Goal: Task Accomplishment & Management: Complete application form

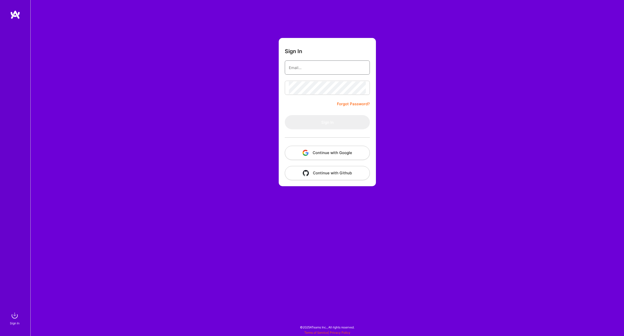
type input "ajrugama@gmail.com"
click at [317, 122] on button "Sign In" at bounding box center [327, 122] width 85 height 14
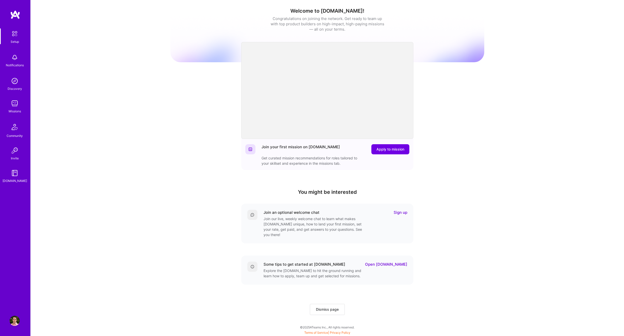
click at [12, 110] on div "Missions" at bounding box center [15, 111] width 12 height 5
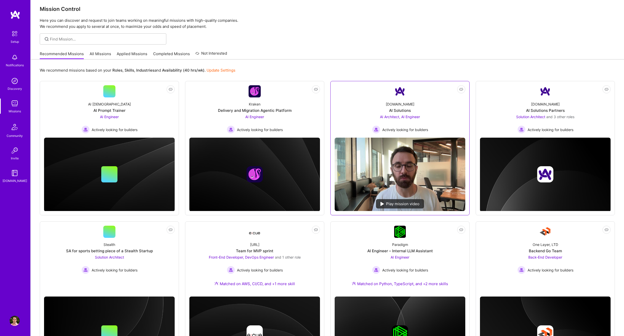
scroll to position [5, 0]
click at [442, 108] on div "A.Team AI Solutions AI Architect, AI Engineer Actively looking for builders" at bounding box center [400, 115] width 131 height 36
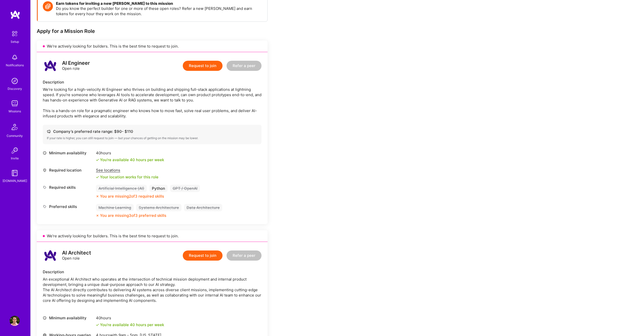
scroll to position [79, 0]
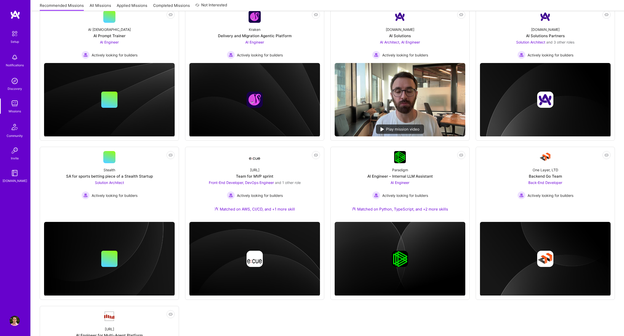
scroll to position [5, 0]
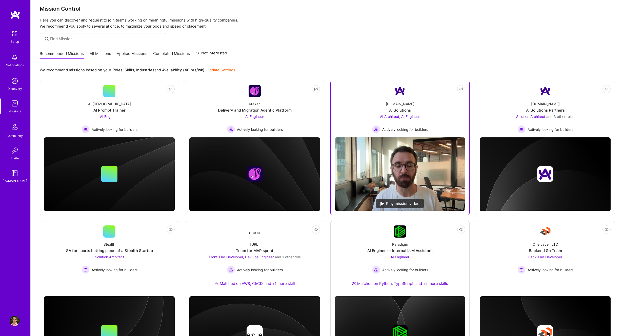
click at [362, 96] on link "Not Interested A.Team AI Solutions AI Architect, AI Engineer Actively looking f…" at bounding box center [400, 109] width 131 height 48
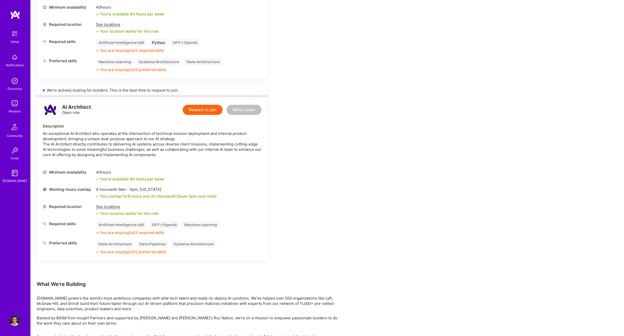
scroll to position [224, 0]
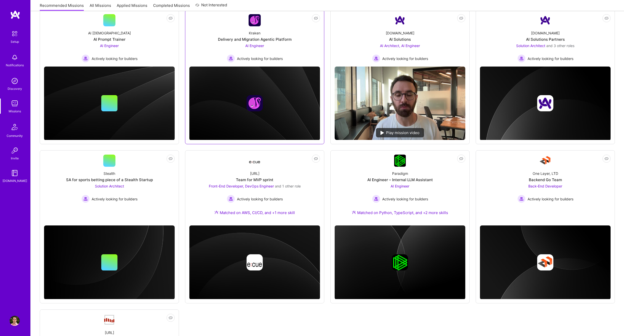
scroll to position [81, 0]
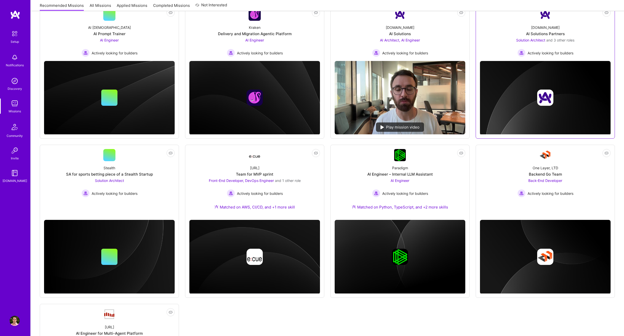
click at [589, 35] on div "A.Team AI Solutions Partners Solution Architect and 3 other roles Actively look…" at bounding box center [545, 39] width 131 height 36
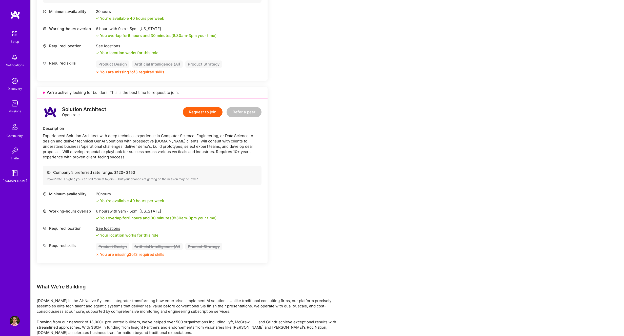
scroll to position [580, 0]
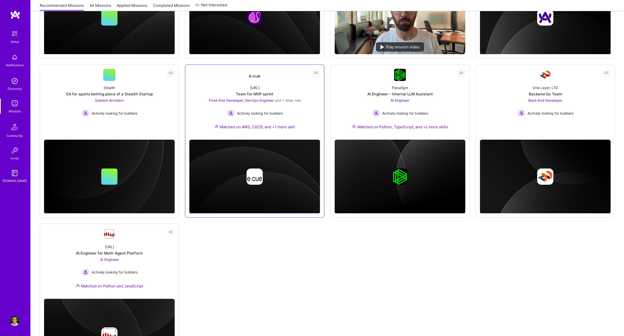
scroll to position [163, 0]
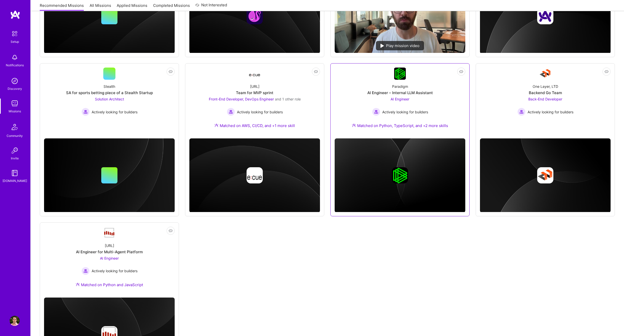
click at [451, 84] on div "Paradigm AI Engineer – Internal LLM Assistant AI Engineer Actively looking for …" at bounding box center [400, 107] width 131 height 55
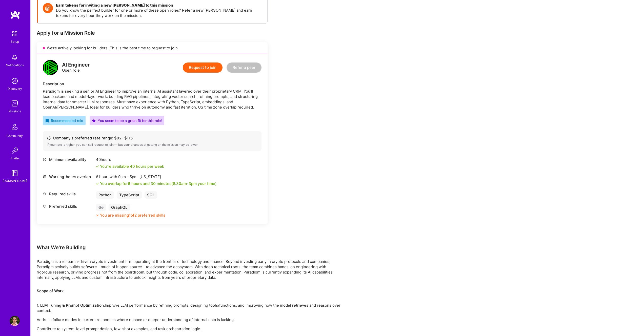
scroll to position [79, 0]
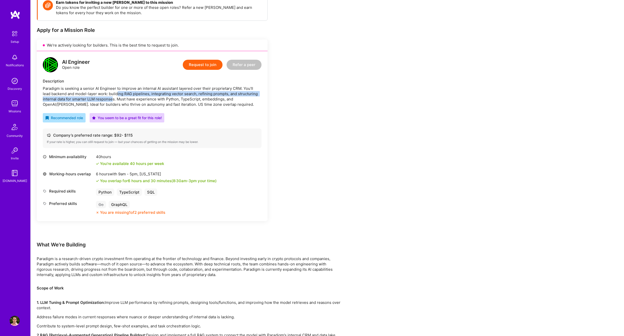
drag, startPoint x: 112, startPoint y: 94, endPoint x: 112, endPoint y: 101, distance: 6.1
click at [112, 101] on div "Paradigm is seeking a senior AI Engineer to improve an internal AI assistant la…" at bounding box center [152, 96] width 219 height 21
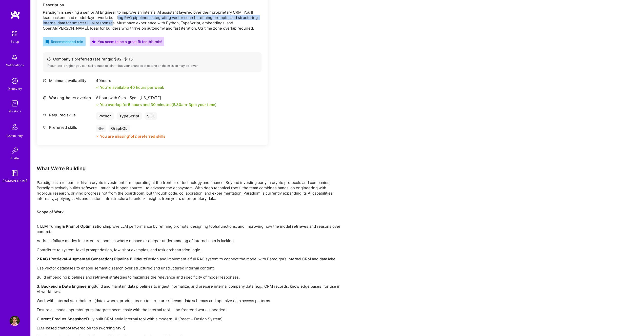
scroll to position [162, 0]
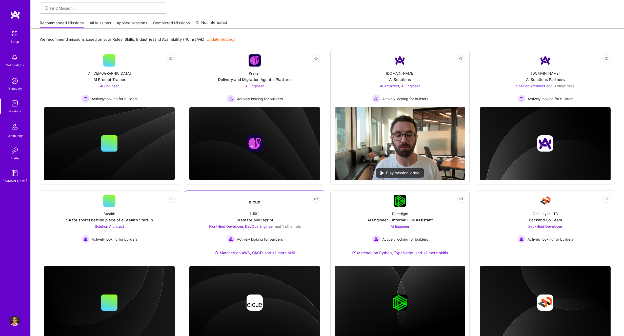
scroll to position [35, 0]
click at [164, 92] on div "AI Prophets AI Prompt Trainer AI Engineer Actively looking for builders" at bounding box center [109, 85] width 131 height 36
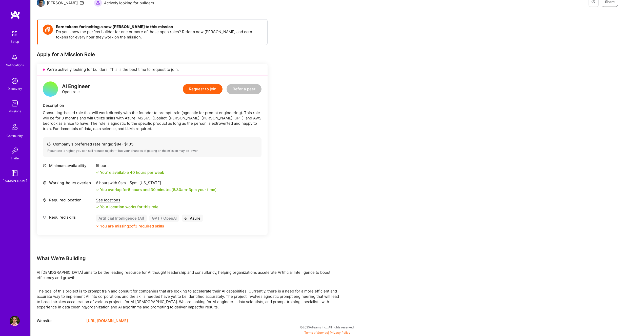
scroll to position [52, 0]
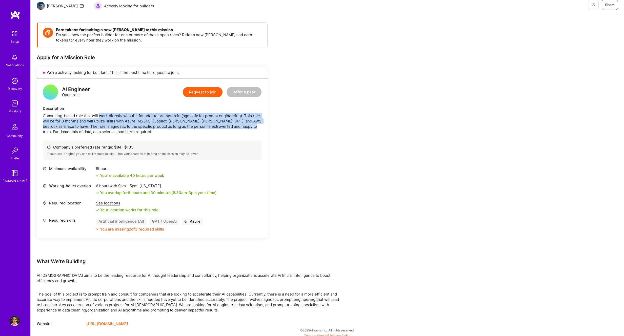
drag, startPoint x: 99, startPoint y: 116, endPoint x: 250, endPoint y: 125, distance: 151.5
click at [250, 125] on div "Consulting-based role that will work directly with the founder to prompt train …" at bounding box center [152, 123] width 219 height 21
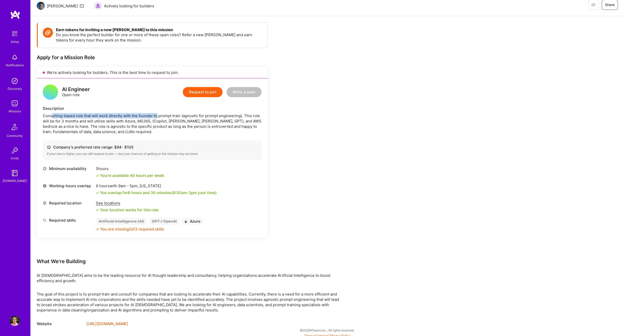
drag, startPoint x: 52, startPoint y: 114, endPoint x: 158, endPoint y: 119, distance: 105.7
click at [158, 118] on div "Consulting-based role that will work directly with the founder to prompt train …" at bounding box center [152, 123] width 219 height 21
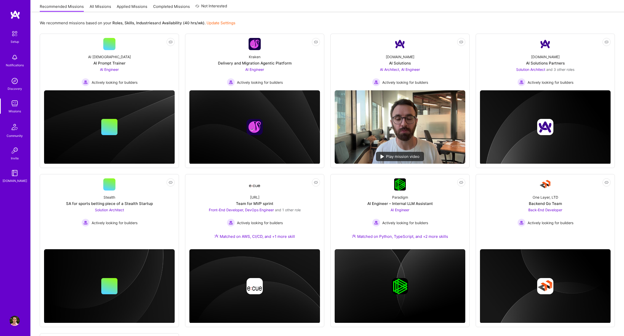
scroll to position [35, 0]
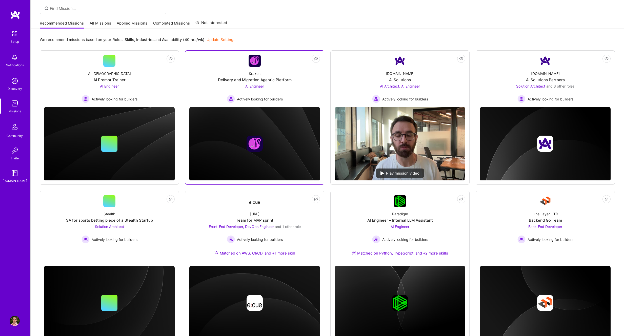
click at [305, 76] on div "Kraken Delivery and Migration Agentic Platform AI Engineer Actively looking for…" at bounding box center [254, 85] width 131 height 36
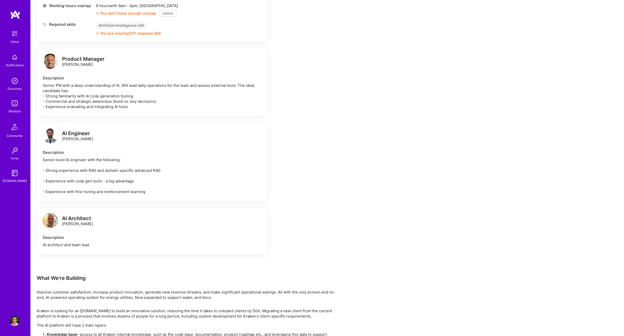
scroll to position [223, 0]
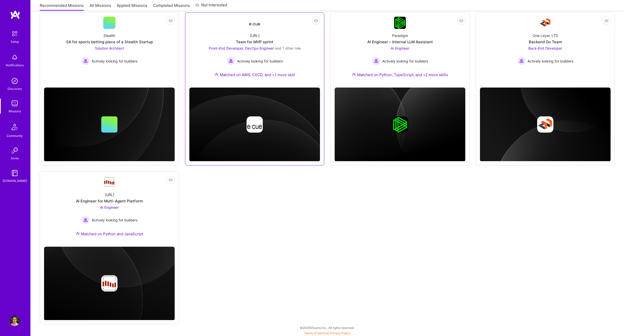
scroll to position [214, 0]
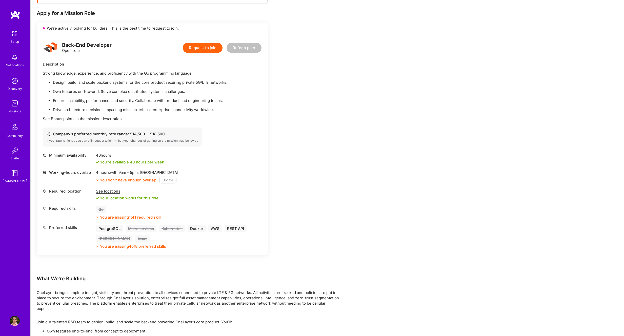
scroll to position [96, 0]
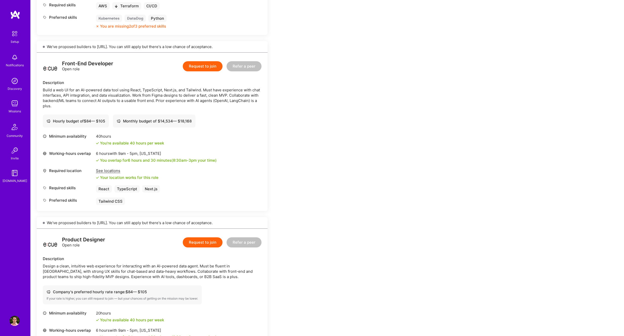
scroll to position [282, 0]
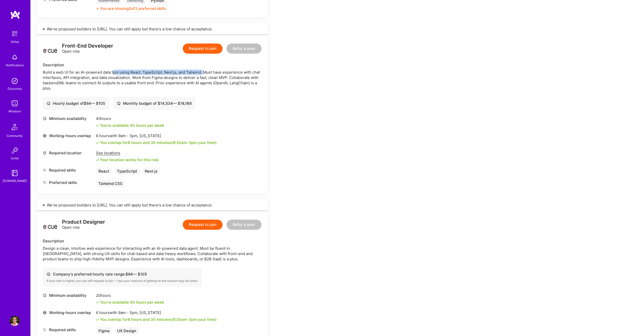
drag, startPoint x: 121, startPoint y: 73, endPoint x: 204, endPoint y: 71, distance: 83.1
click at [204, 71] on div "Build a web UI for an AI-powered data tool using React, TypeScript, Next.js, an…" at bounding box center [152, 80] width 219 height 21
drag, startPoint x: 231, startPoint y: 74, endPoint x: 182, endPoint y: 72, distance: 49.4
click at [182, 72] on div "Build a web UI for an AI-powered data tool using React, TypeScript, Next.js, an…" at bounding box center [152, 80] width 219 height 21
drag, startPoint x: 48, startPoint y: 78, endPoint x: 83, endPoint y: 79, distance: 35.5
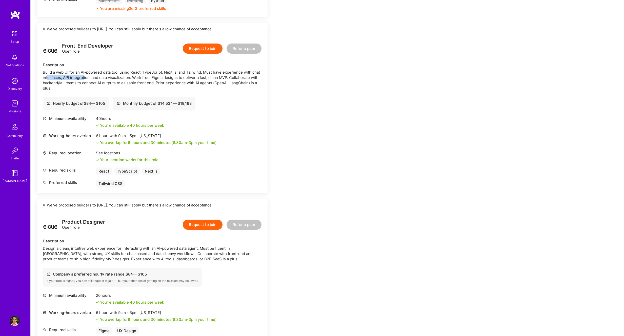
click at [83, 79] on div "Build a web UI for an AI-powered data tool using React, TypeScript, Next.js, an…" at bounding box center [152, 80] width 219 height 21
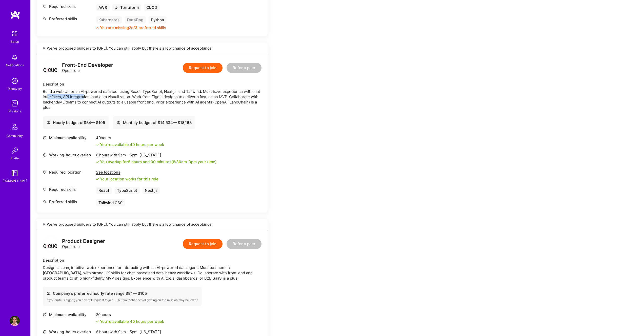
scroll to position [262, 0]
drag, startPoint x: 96, startPoint y: 97, endPoint x: 125, endPoint y: 98, distance: 28.6
click at [123, 98] on div "Build a web UI for an AI-powered data tool using React, TypeScript, Next.js, an…" at bounding box center [152, 99] width 219 height 21
drag, startPoint x: 143, startPoint y: 96, endPoint x: 255, endPoint y: 95, distance: 111.4
click at [255, 95] on div "Build a web UI for an AI-powered data tool using React, TypeScript, Next.js, an…" at bounding box center [152, 99] width 219 height 21
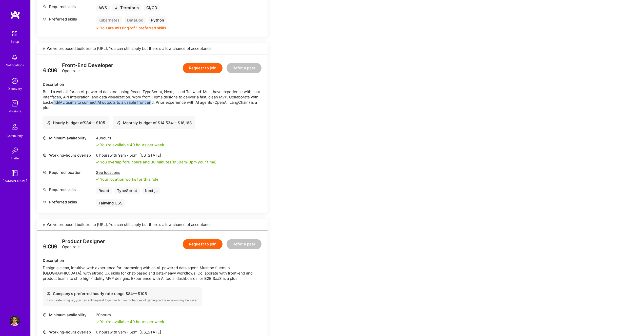
drag, startPoint x: 55, startPoint y: 101, endPoint x: 159, endPoint y: 103, distance: 103.6
click at [153, 102] on div "Build a web UI for an AI-powered data tool using React, TypeScript, Next.js, an…" at bounding box center [152, 99] width 219 height 21
drag, startPoint x: 163, startPoint y: 103, endPoint x: 209, endPoint y: 103, distance: 46.3
click at [209, 103] on div "Build a web UI for an AI-powered data tool using React, TypeScript, Next.js, an…" at bounding box center [152, 99] width 219 height 21
drag, startPoint x: 221, startPoint y: 102, endPoint x: 250, endPoint y: 103, distance: 29.9
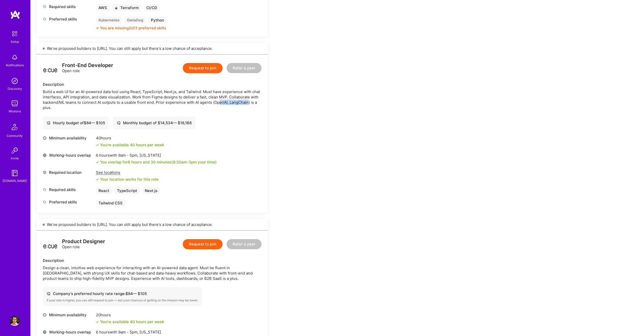
click at [250, 103] on div "Build a web UI for an AI-powered data tool using React, TypeScript, Next.js, an…" at bounding box center [152, 99] width 219 height 21
click at [202, 70] on button "Request to join" at bounding box center [203, 68] width 40 height 10
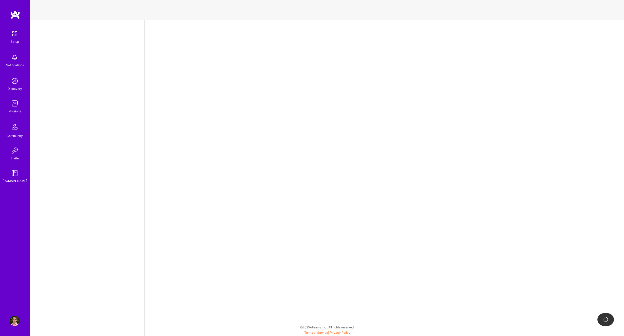
select select "NI"
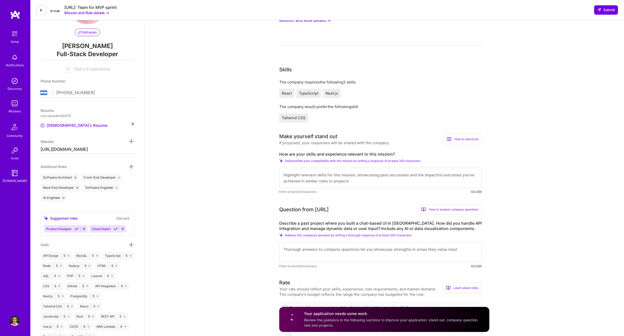
scroll to position [52, 0]
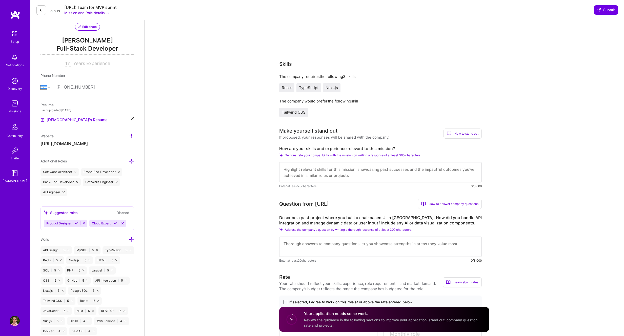
click at [375, 176] on textarea at bounding box center [380, 172] width 203 height 20
click at [440, 171] on textarea at bounding box center [380, 172] width 203 height 20
click at [315, 156] on span "Demonstrate your compatibility with the mission by writing a response of at lea…" at bounding box center [353, 155] width 137 height 4
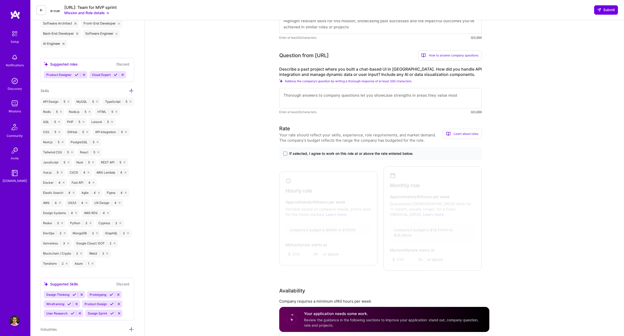
scroll to position [204, 0]
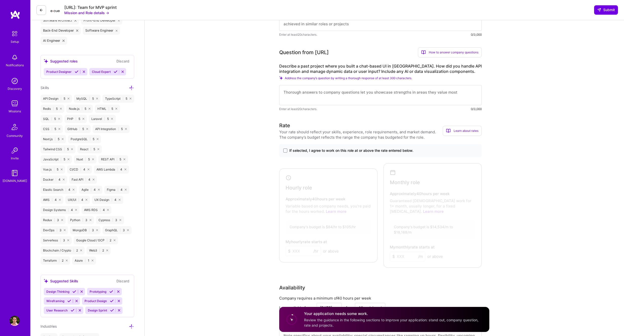
click at [287, 152] on label "If selected, I agree to work on this role at or above the rate entered below." at bounding box center [380, 150] width 195 height 5
click at [0, 0] on input "If selected, I agree to work on this role at or above the rate entered below." at bounding box center [0, 0] width 0 height 0
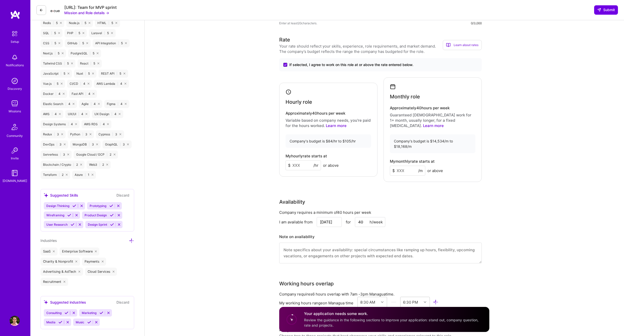
scroll to position [293, 0]
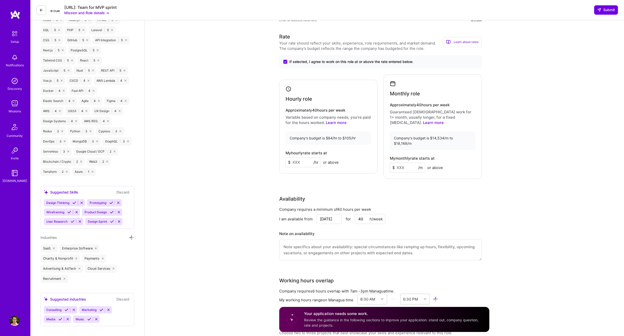
click at [302, 158] on input at bounding box center [303, 163] width 35 height 10
type input "84"
drag, startPoint x: 433, startPoint y: 133, endPoint x: 444, endPoint y: 133, distance: 11.1
click at [444, 133] on div "Company's budget is $14,534/m to $18,168/m" at bounding box center [433, 140] width 86 height 19
copy div "14,534"
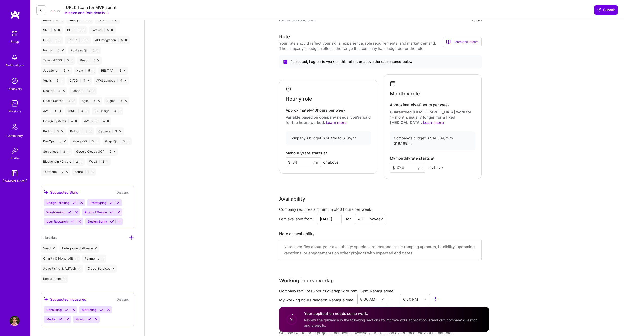
click at [402, 163] on input at bounding box center [407, 168] width 35 height 10
paste input
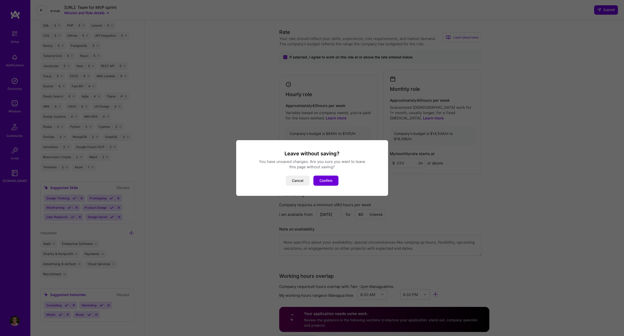
click at [337, 175] on div "Leave without saving? You have unsaved changes. Are you sure you want to leave …" at bounding box center [312, 167] width 140 height 35
click at [335, 180] on button "Confirm" at bounding box center [326, 181] width 25 height 10
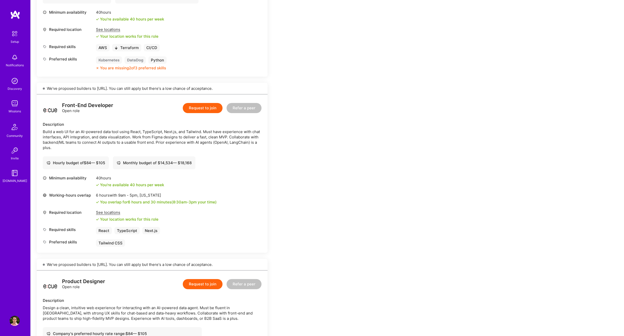
scroll to position [222, 0]
